Goal: Task Accomplishment & Management: Use online tool/utility

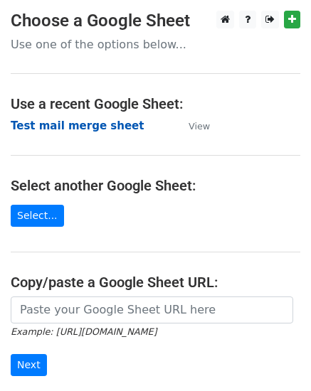
click at [74, 123] on strong "Test mail merge sheet" at bounding box center [77, 125] width 133 height 13
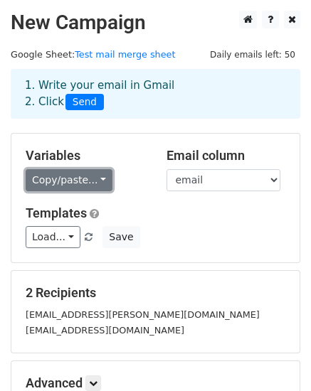
click at [96, 176] on link "Copy/paste..." at bounding box center [69, 180] width 87 height 22
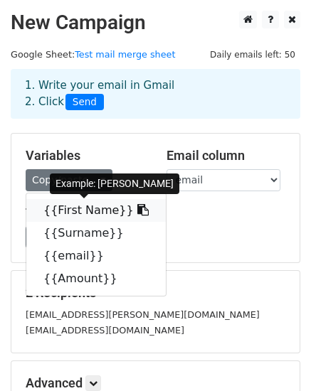
click at [93, 211] on link "{{First Name}}" at bounding box center [95, 210] width 139 height 23
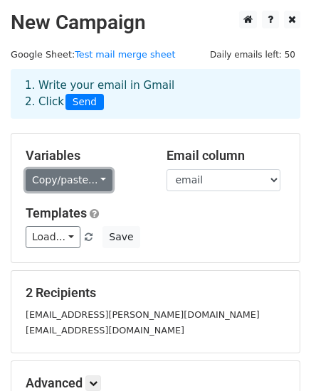
click at [93, 179] on link "Copy/paste..." at bounding box center [69, 180] width 87 height 22
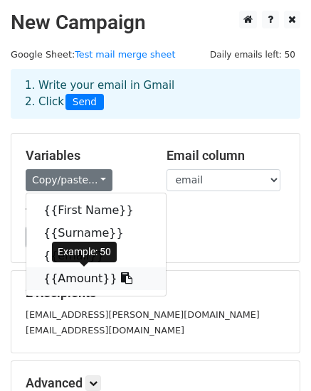
click at [82, 280] on link "{{Amount}}" at bounding box center [95, 278] width 139 height 23
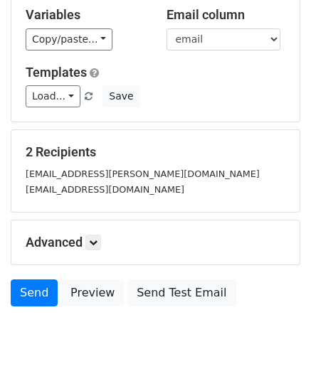
scroll to position [144, 0]
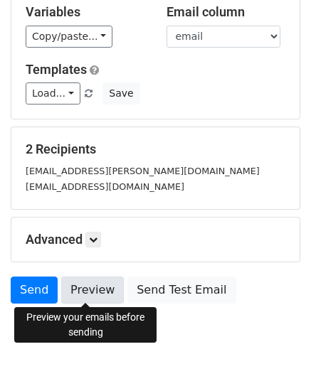
click at [88, 283] on link "Preview" at bounding box center [92, 290] width 63 height 27
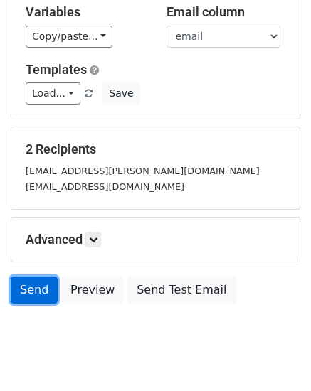
click at [31, 288] on link "Send" at bounding box center [34, 290] width 47 height 27
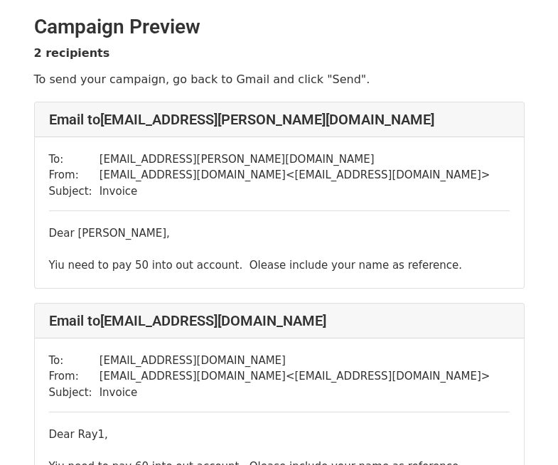
scroll to position [60, 0]
